Goal: Transaction & Acquisition: Book appointment/travel/reservation

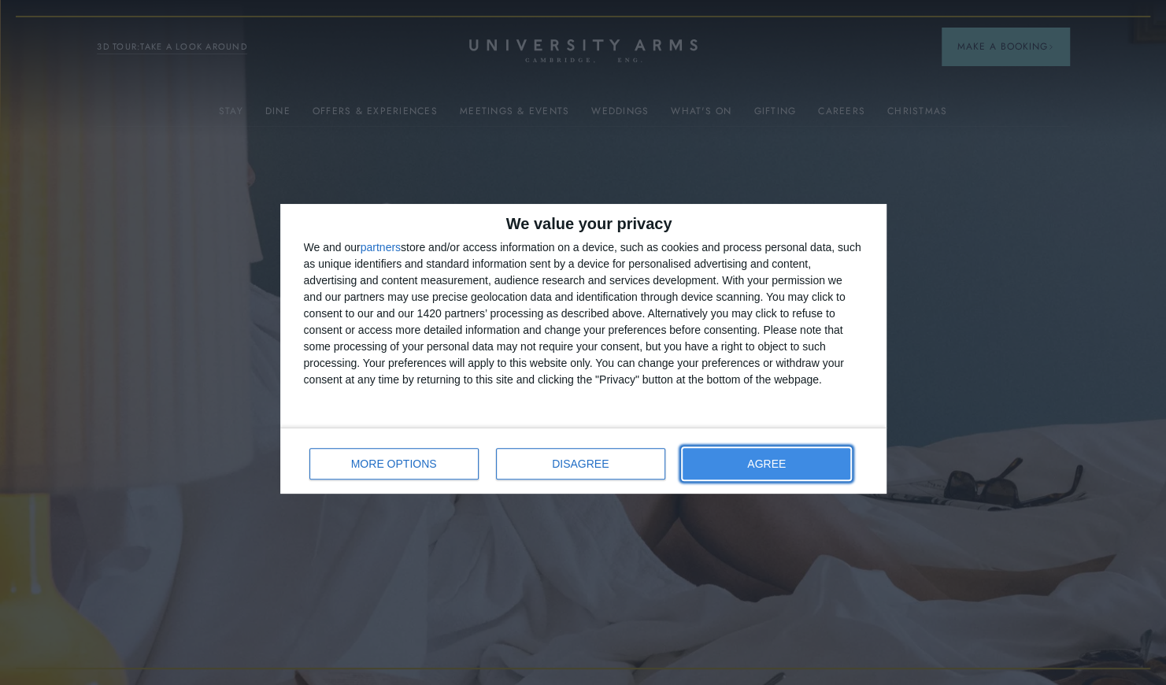
click at [739, 463] on button "AGREE" at bounding box center [766, 463] width 168 height 31
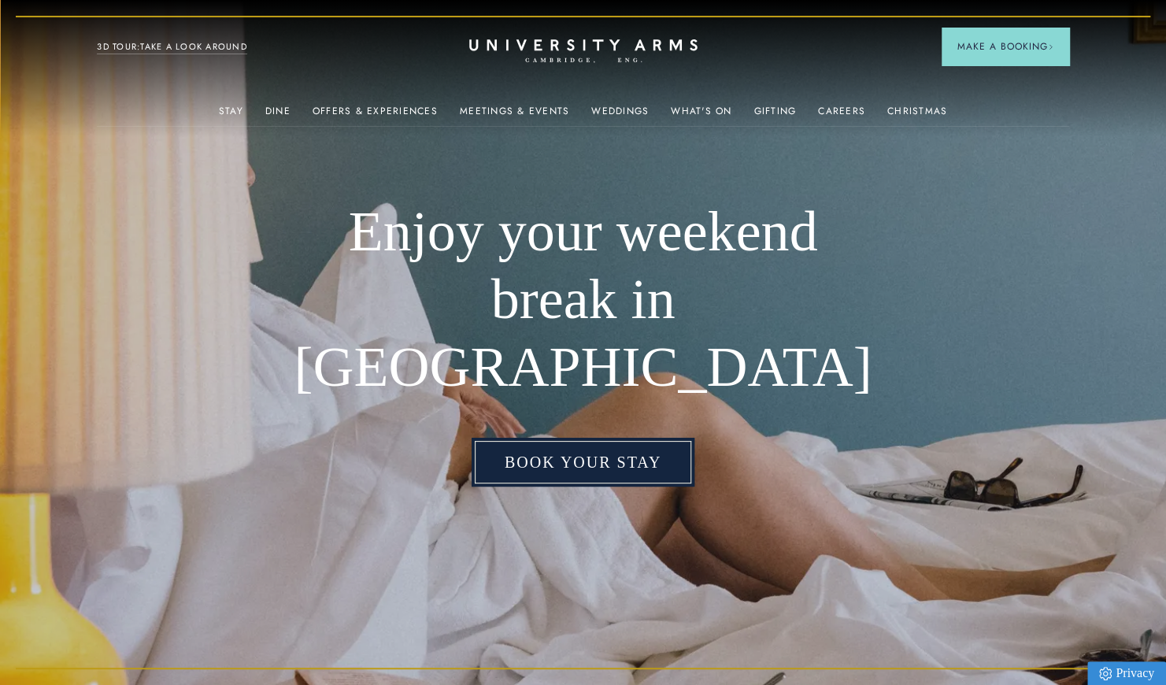
click at [659, 444] on link "Book your stay" at bounding box center [582, 462] width 223 height 49
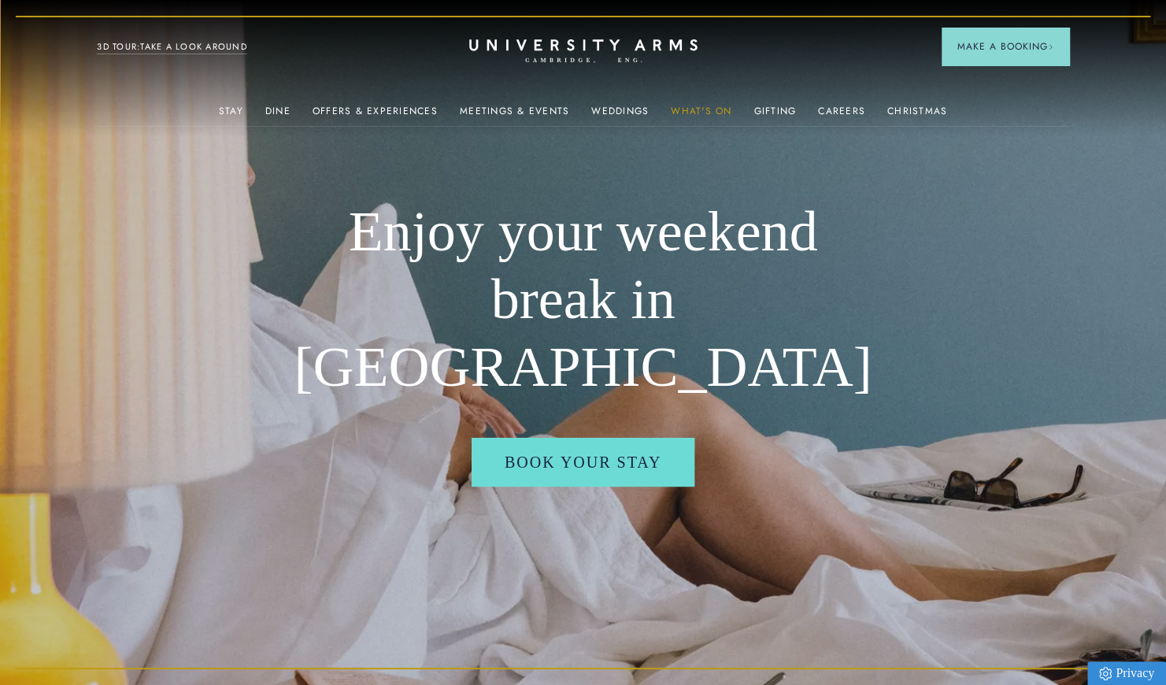
click at [705, 113] on link "What's On" at bounding box center [701, 115] width 61 height 20
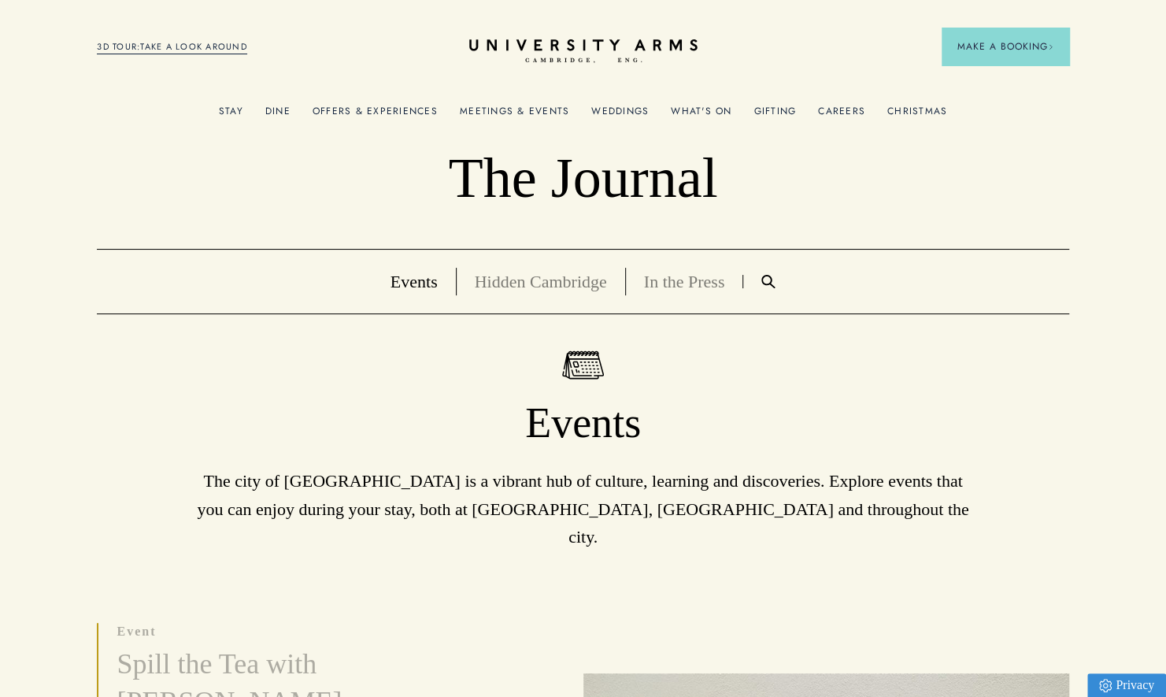
click at [403, 109] on link "Offers & Experiences" at bounding box center [374, 115] width 125 height 20
